Goal: Transaction & Acquisition: Obtain resource

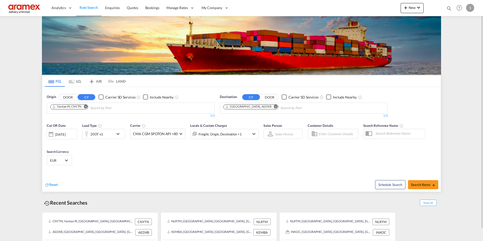
click at [86, 106] on md-icon "Remove" at bounding box center [86, 107] width 4 height 4
type input "[GEOGRAPHIC_DATA]"
click at [93, 135] on div "[GEOGRAPHIC_DATA] [GEOGRAPHIC_DATA] NLRTM" at bounding box center [89, 142] width 96 height 15
click at [274, 106] on md-icon "Remove" at bounding box center [276, 107] width 4 height 4
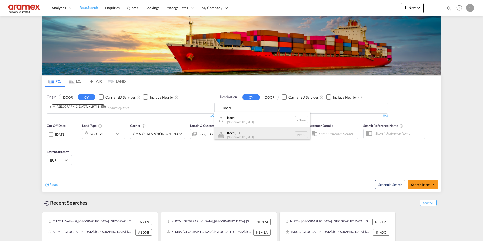
type input "kochi"
click at [265, 137] on div "Kochi , [GEOGRAPHIC_DATA] INKOC" at bounding box center [263, 134] width 96 height 15
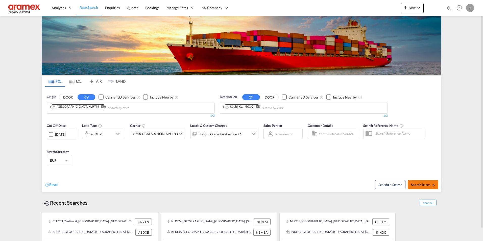
click at [425, 184] on span "Search Rates" at bounding box center [423, 185] width 24 height 4
type input "NLRTM to INKOC / [DATE]"
